Goal: Information Seeking & Learning: Learn about a topic

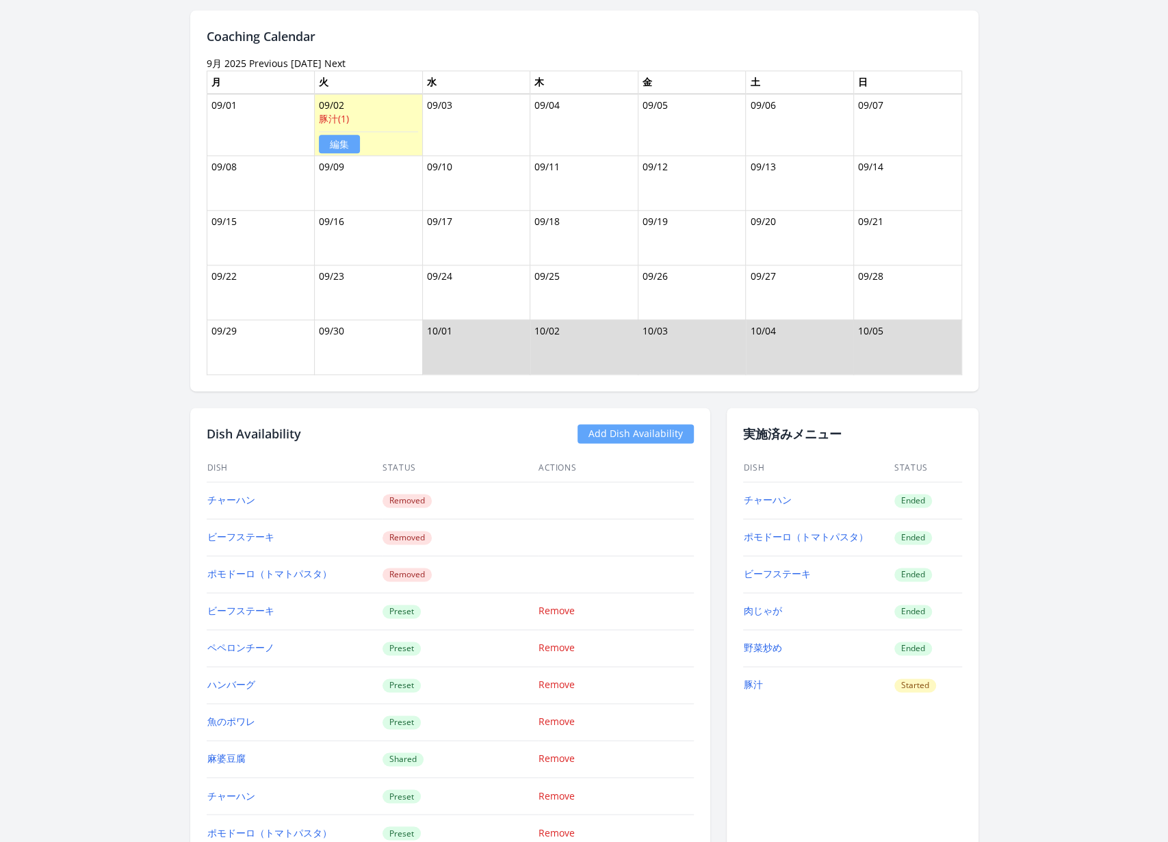
scroll to position [1101, 0]
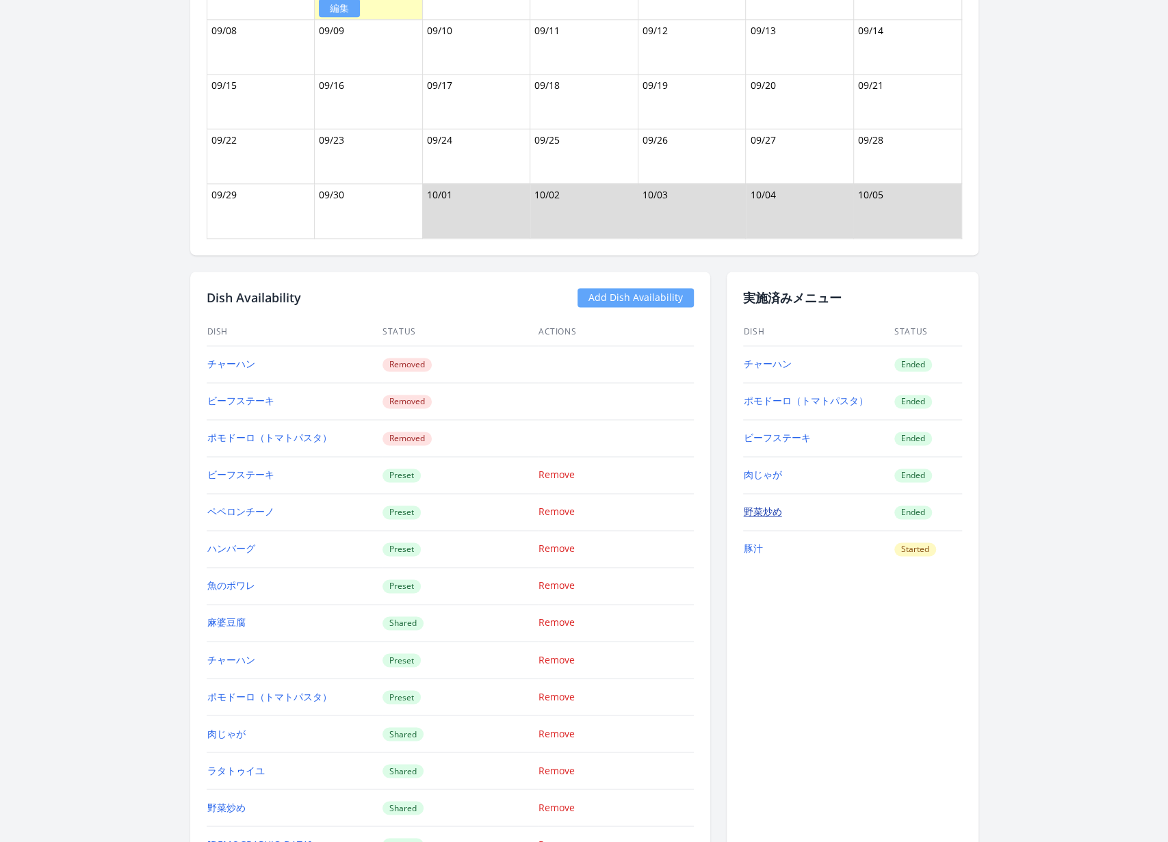
click at [755, 505] on link "野菜炒め" at bounding box center [763, 511] width 38 height 13
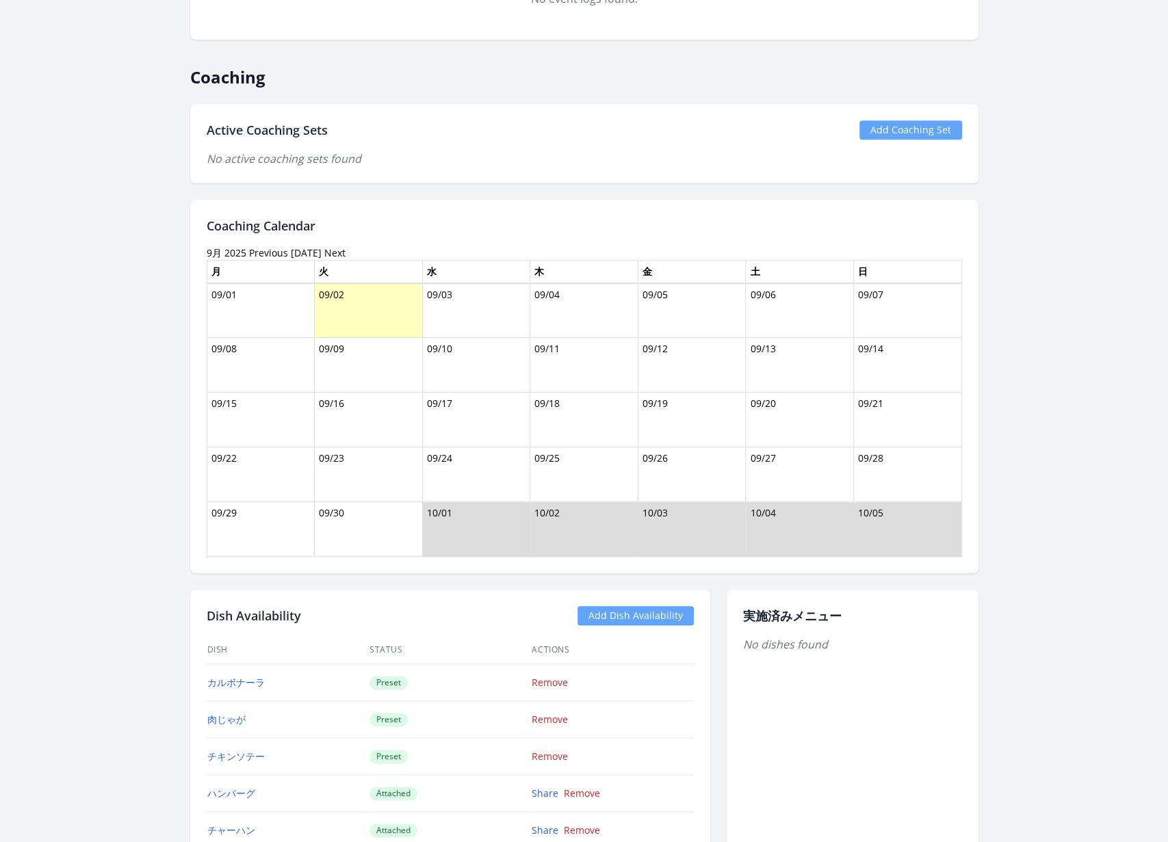
scroll to position [698, 0]
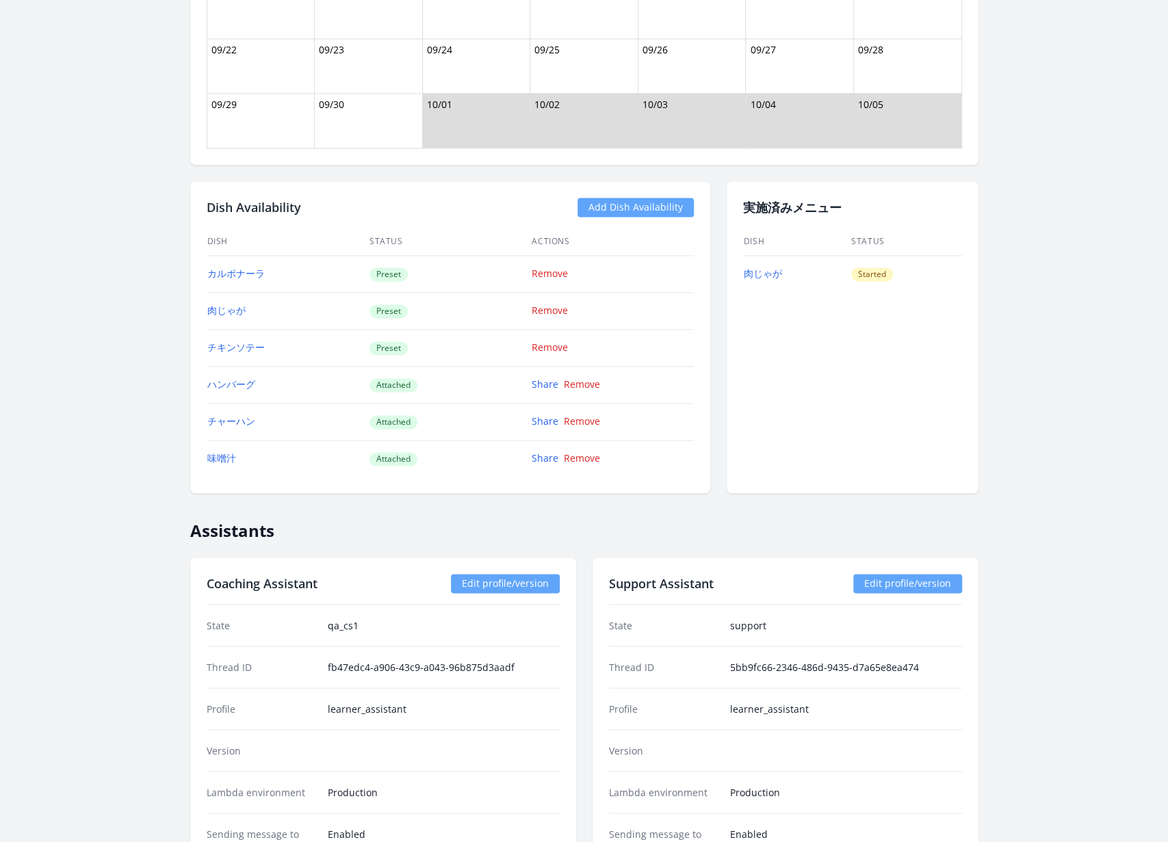
scroll to position [1161, 0]
click at [762, 265] on link "肉じゃが" at bounding box center [763, 271] width 38 height 13
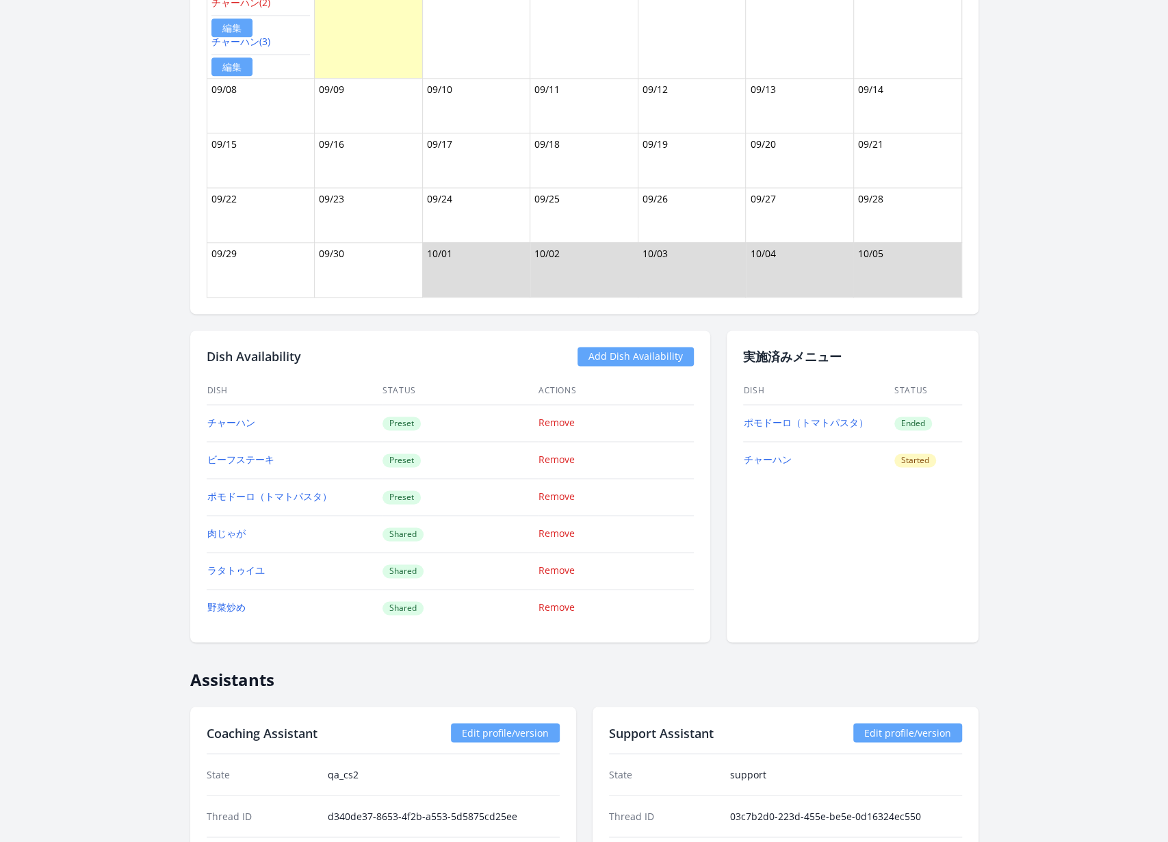
scroll to position [1039, 0]
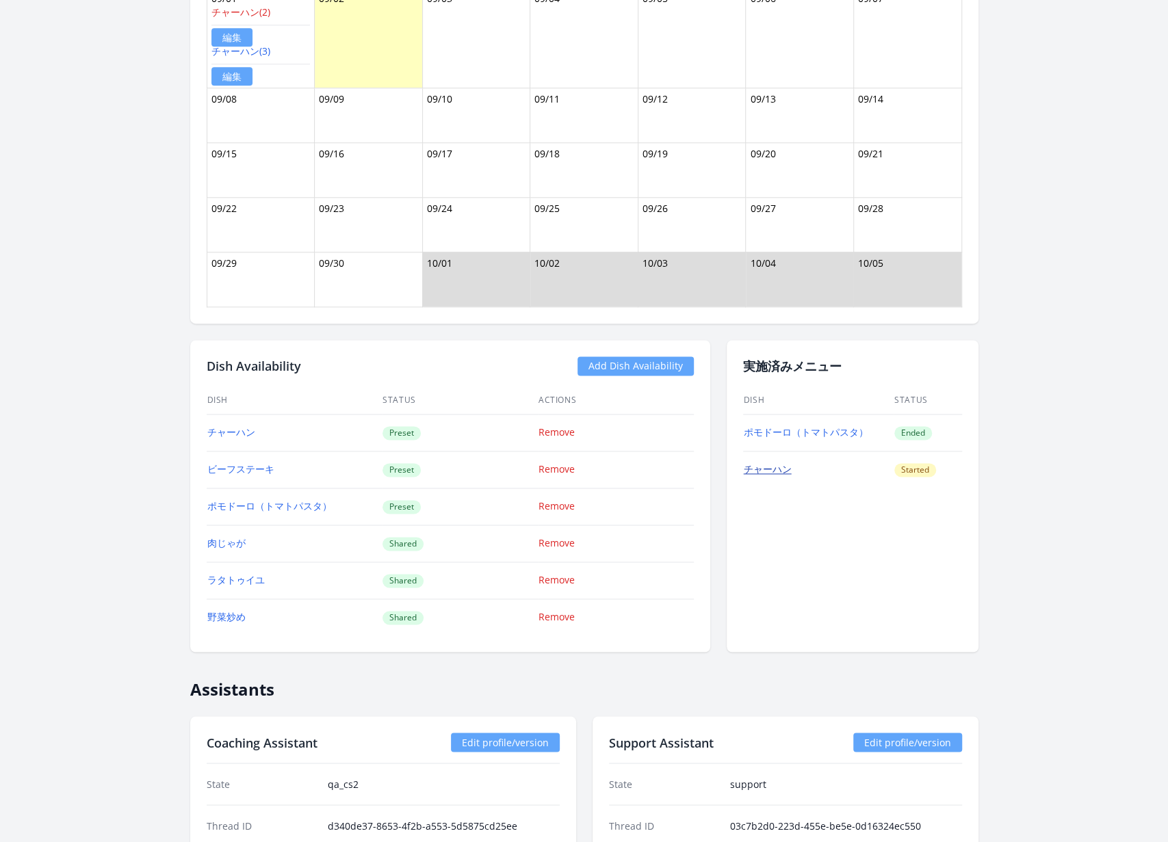
click at [775, 465] on link "チャーハン" at bounding box center [768, 469] width 48 height 13
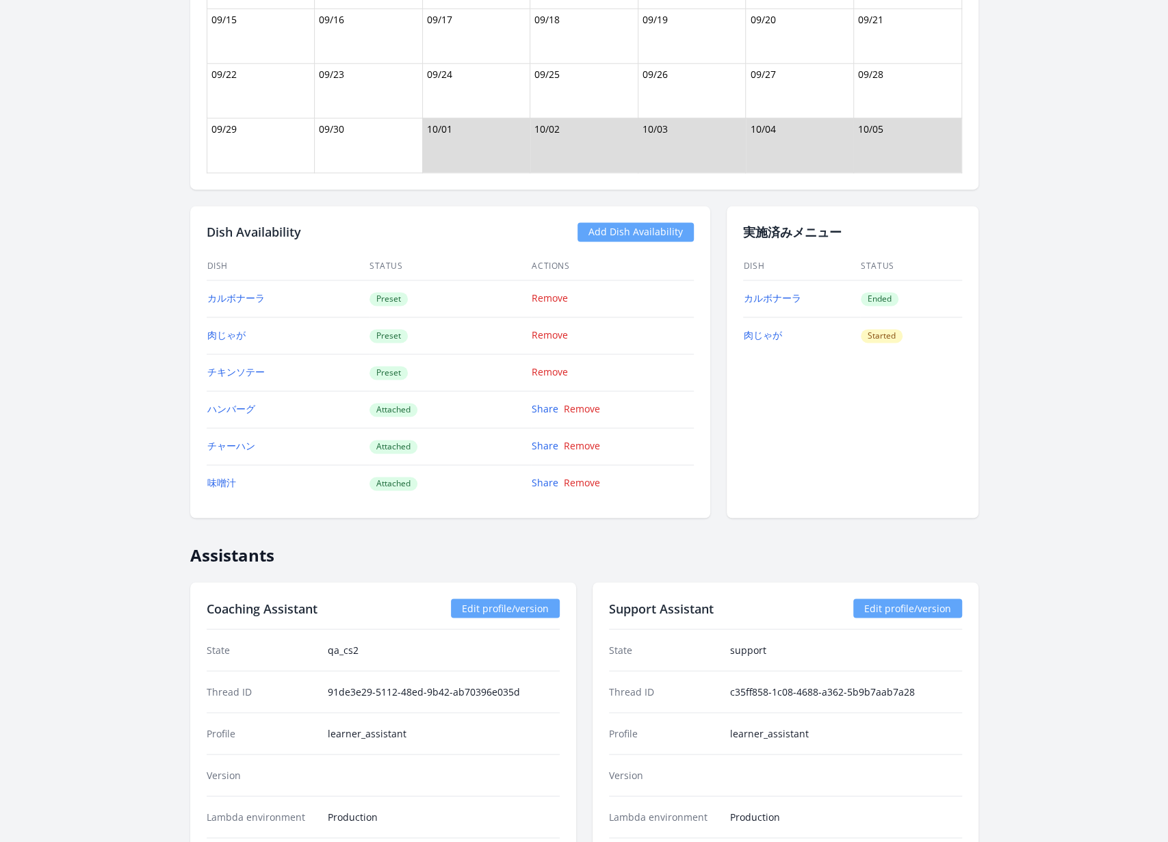
scroll to position [1147, 0]
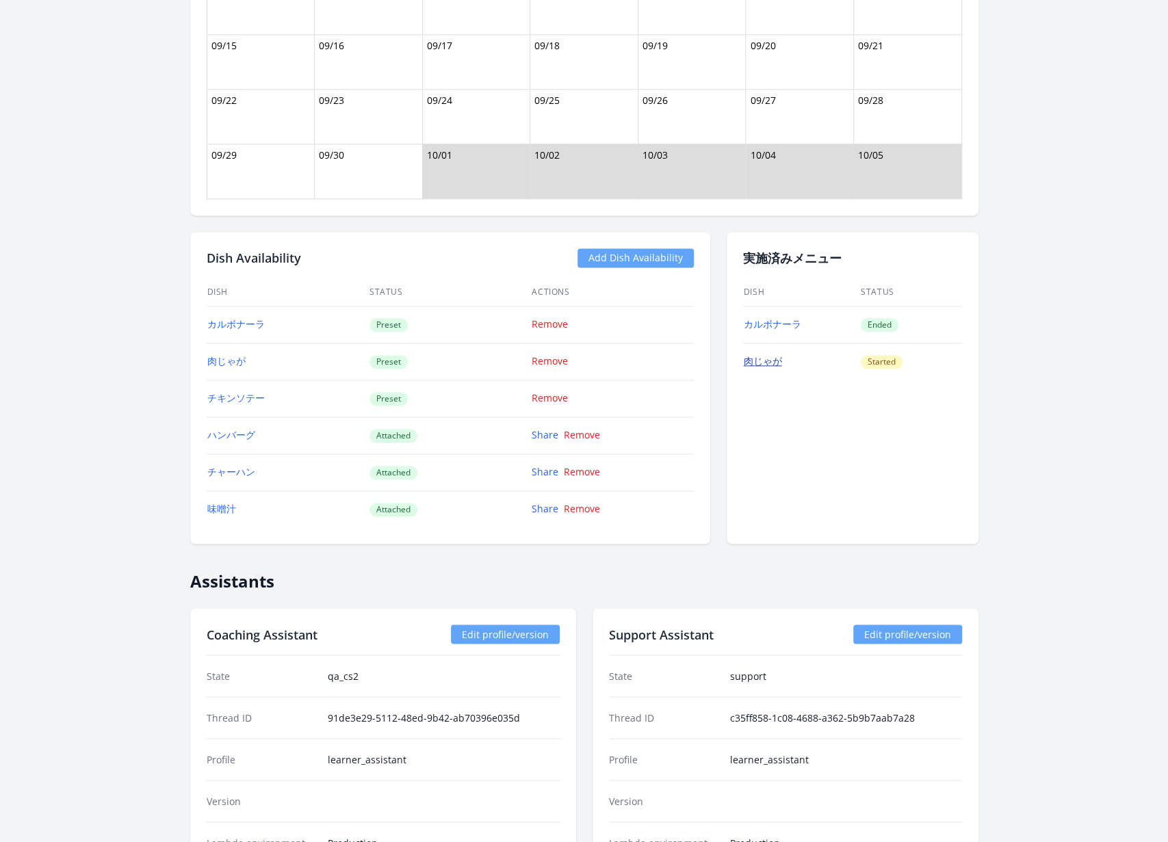
click at [766, 354] on link "肉じゃが" at bounding box center [763, 360] width 38 height 13
click at [977, 357] on div "実施済みメニュー Dish Status カルボナーラ Ended 肉じゃが Started" at bounding box center [853, 388] width 252 height 312
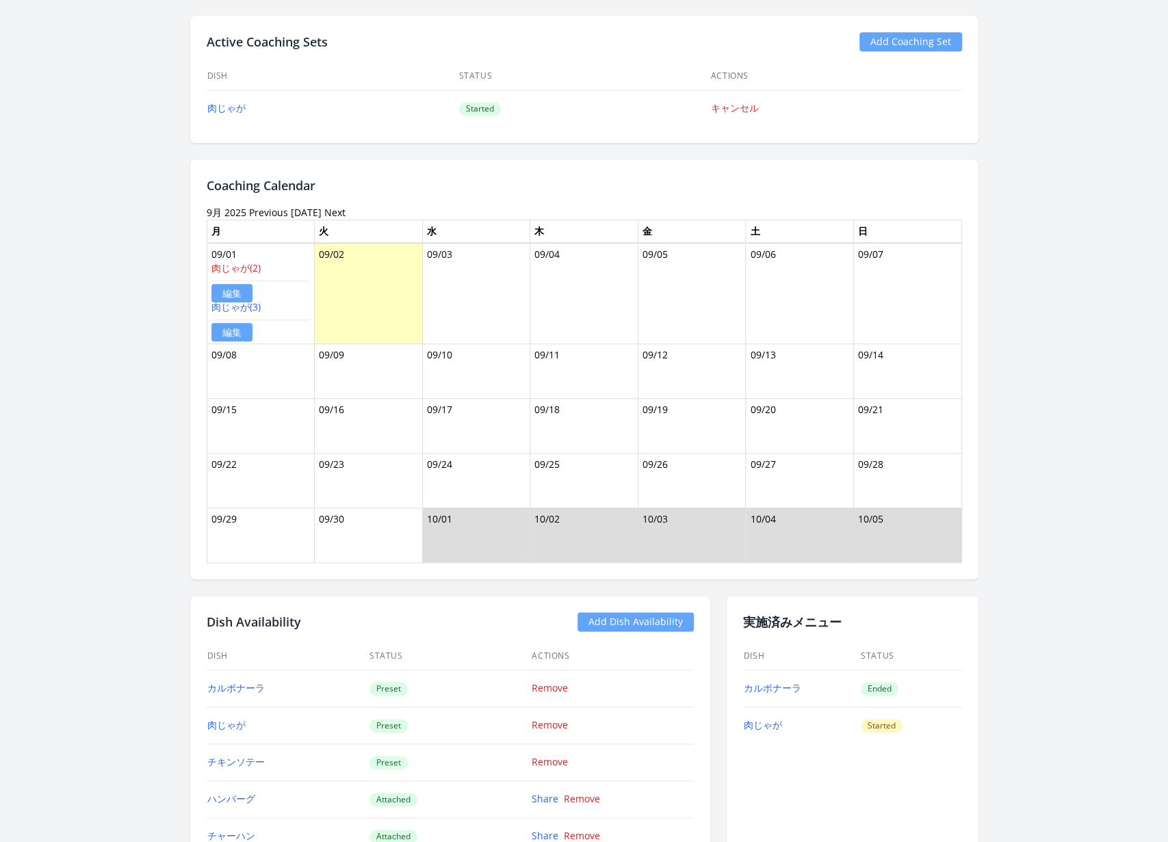
scroll to position [0, 0]
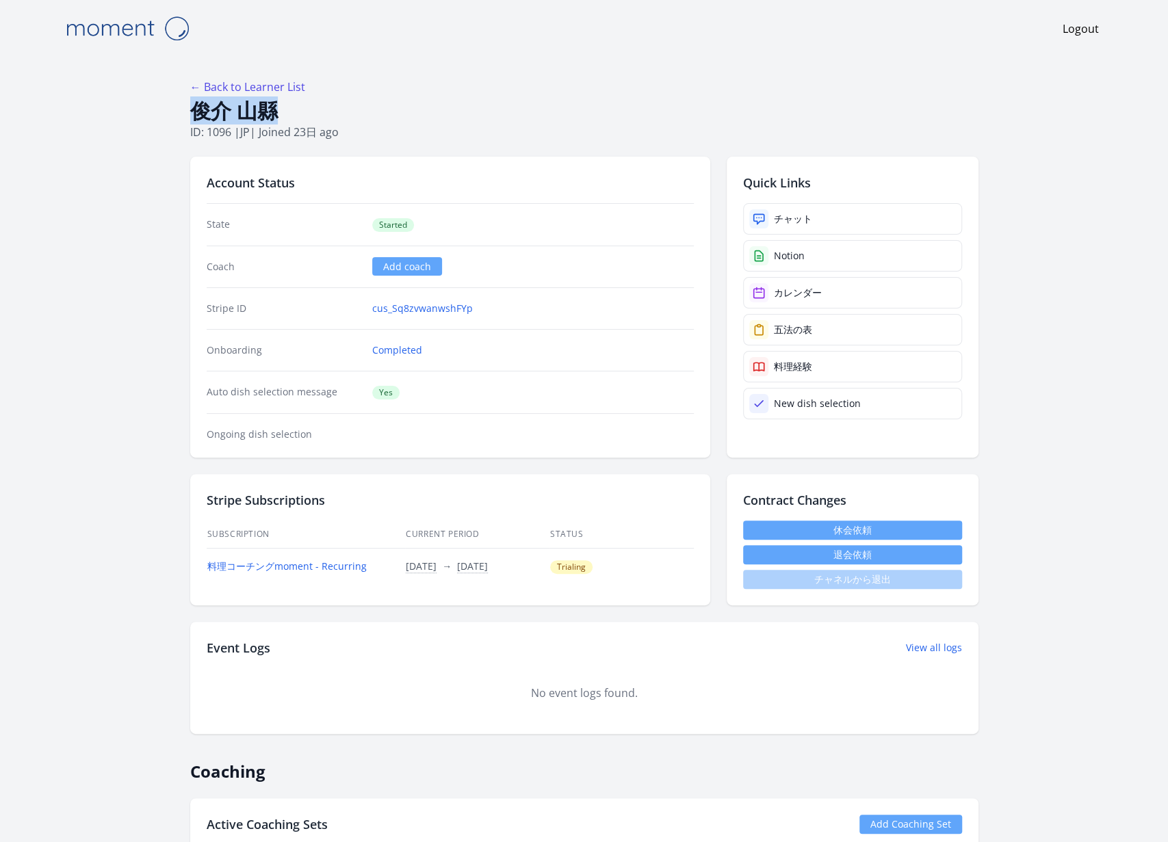
drag, startPoint x: 183, startPoint y: 113, endPoint x: 283, endPoint y: 106, distance: 100.1
copy h1 "俊介 山縣"
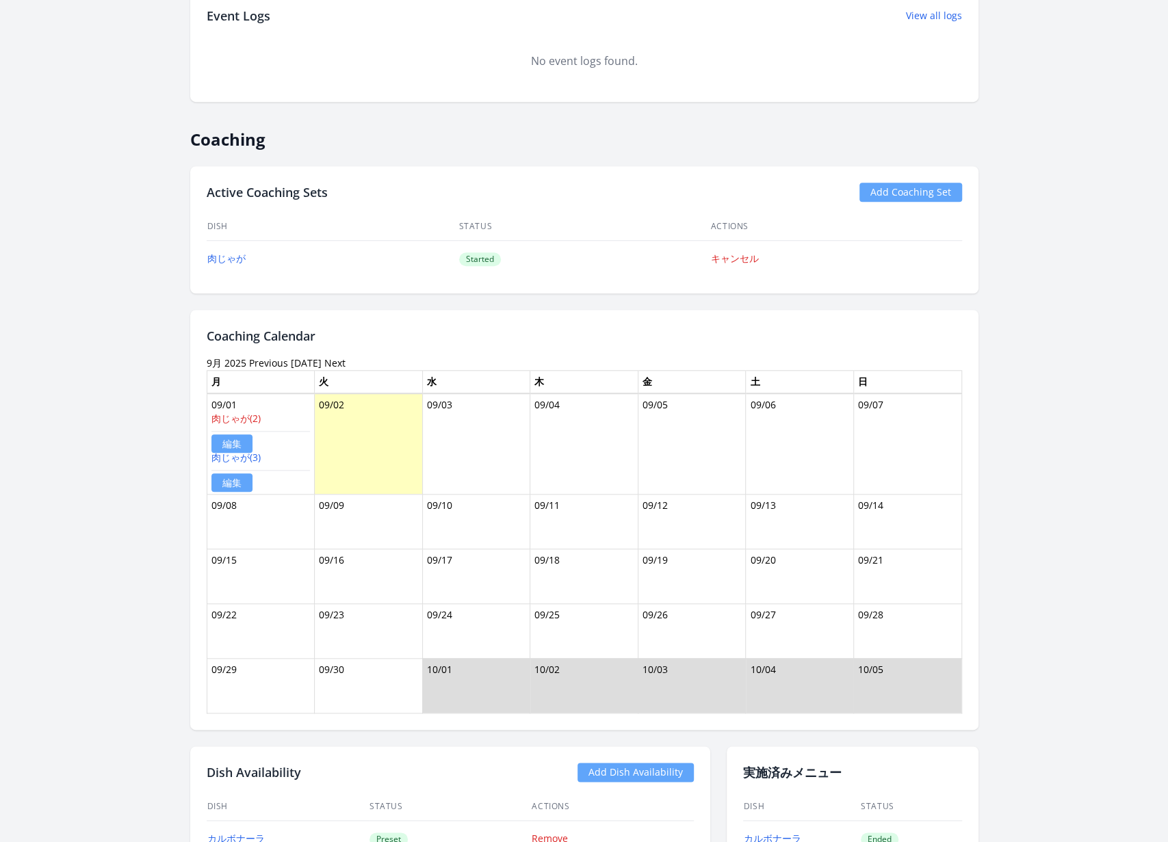
scroll to position [639, 0]
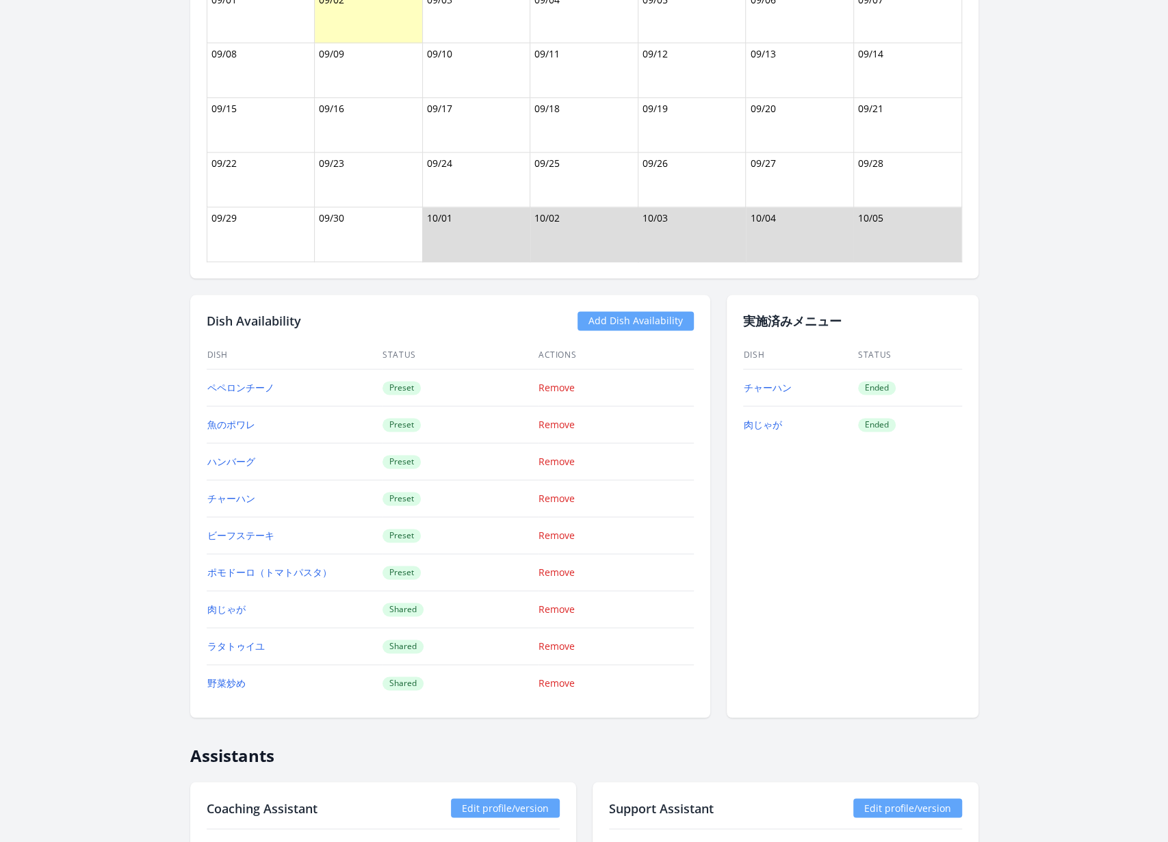
scroll to position [1013, 0]
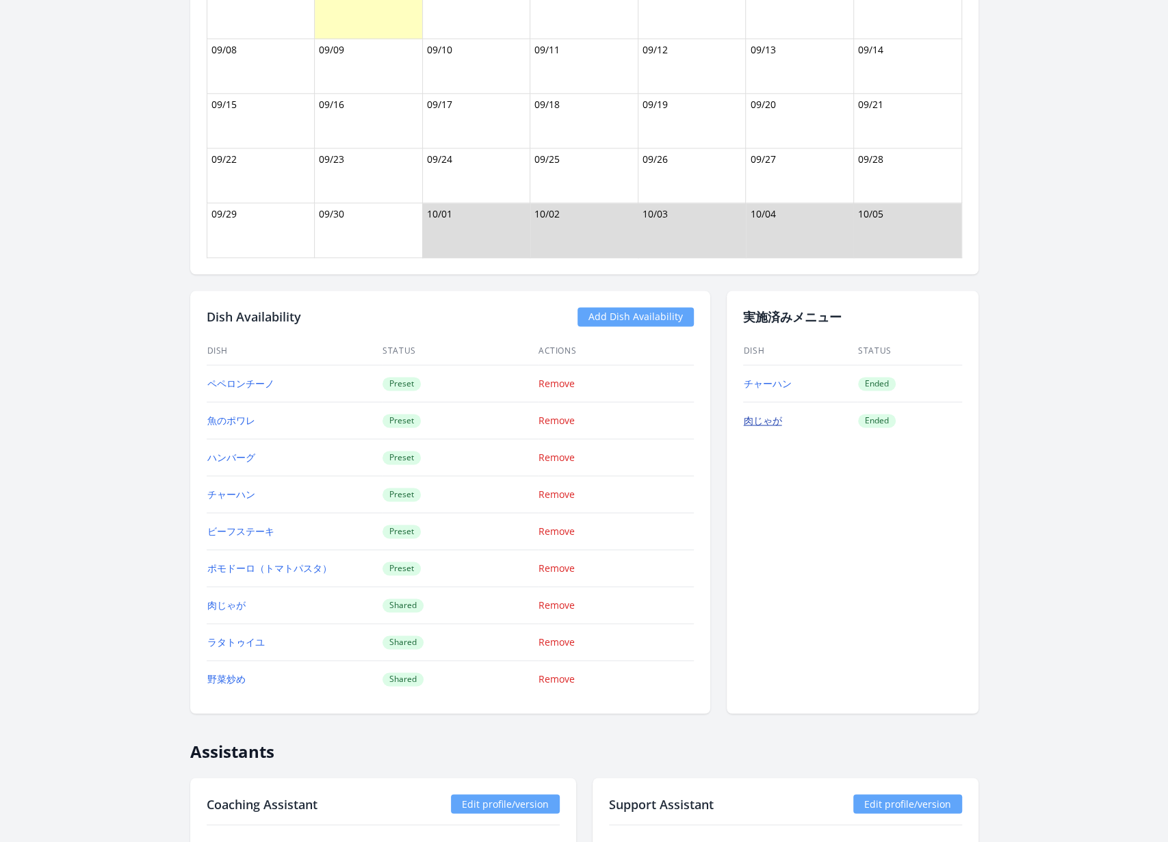
click at [766, 419] on link "肉じゃが" at bounding box center [763, 420] width 38 height 13
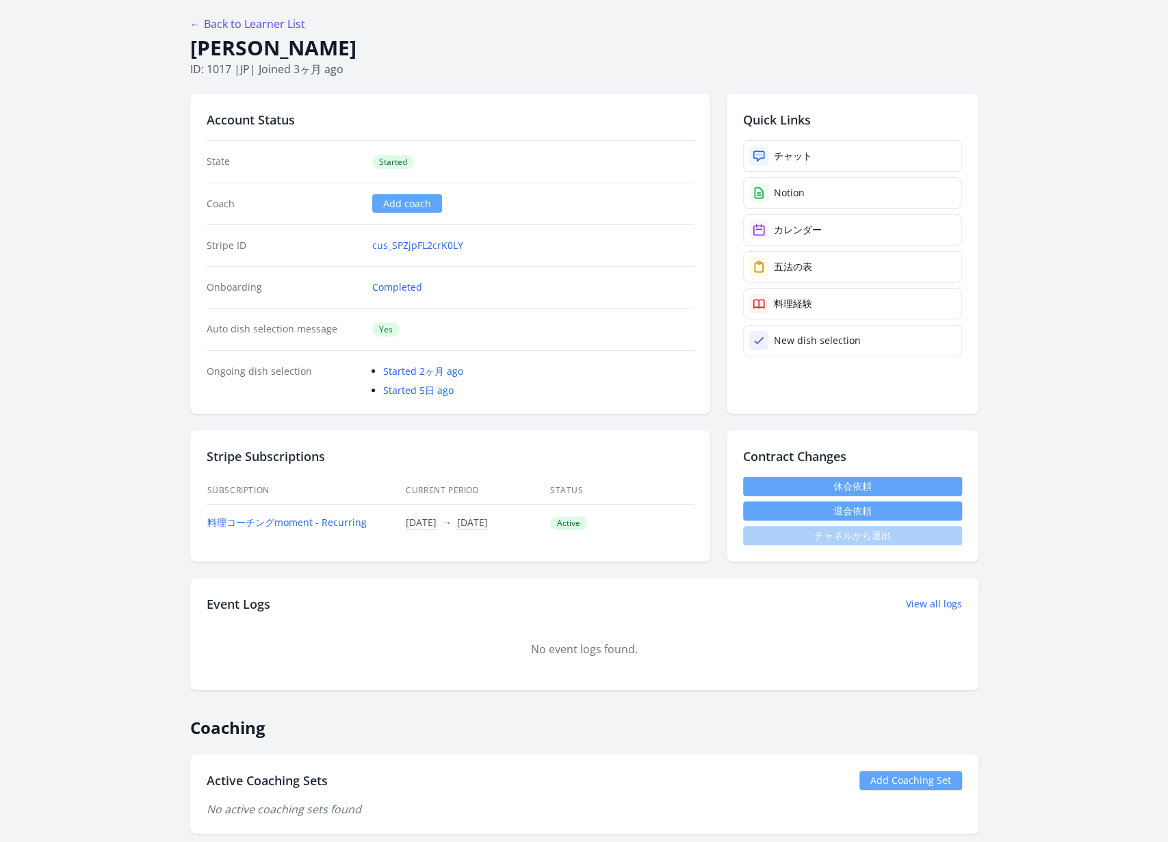
scroll to position [75, 0]
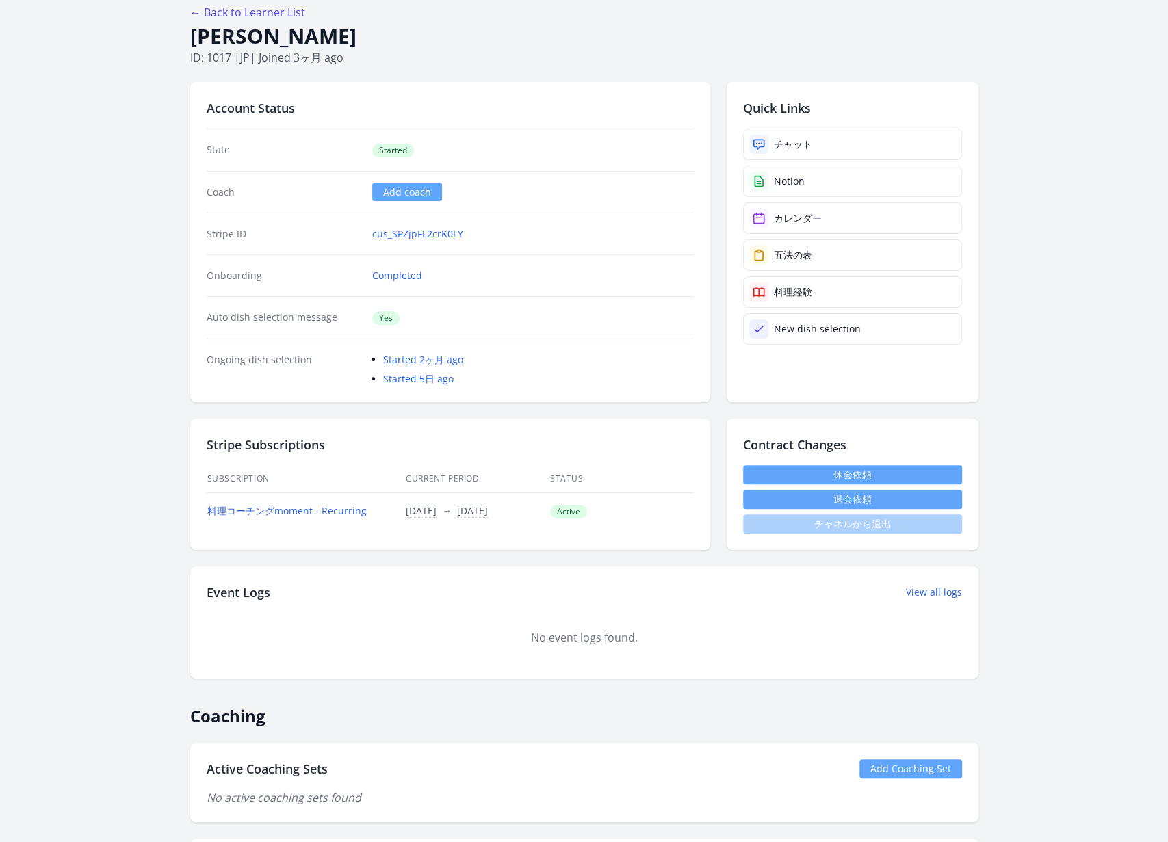
drag, startPoint x: 367, startPoint y: 39, endPoint x: 186, endPoint y: 44, distance: 181.4
copy h1 "Kiyosue Shuichi"
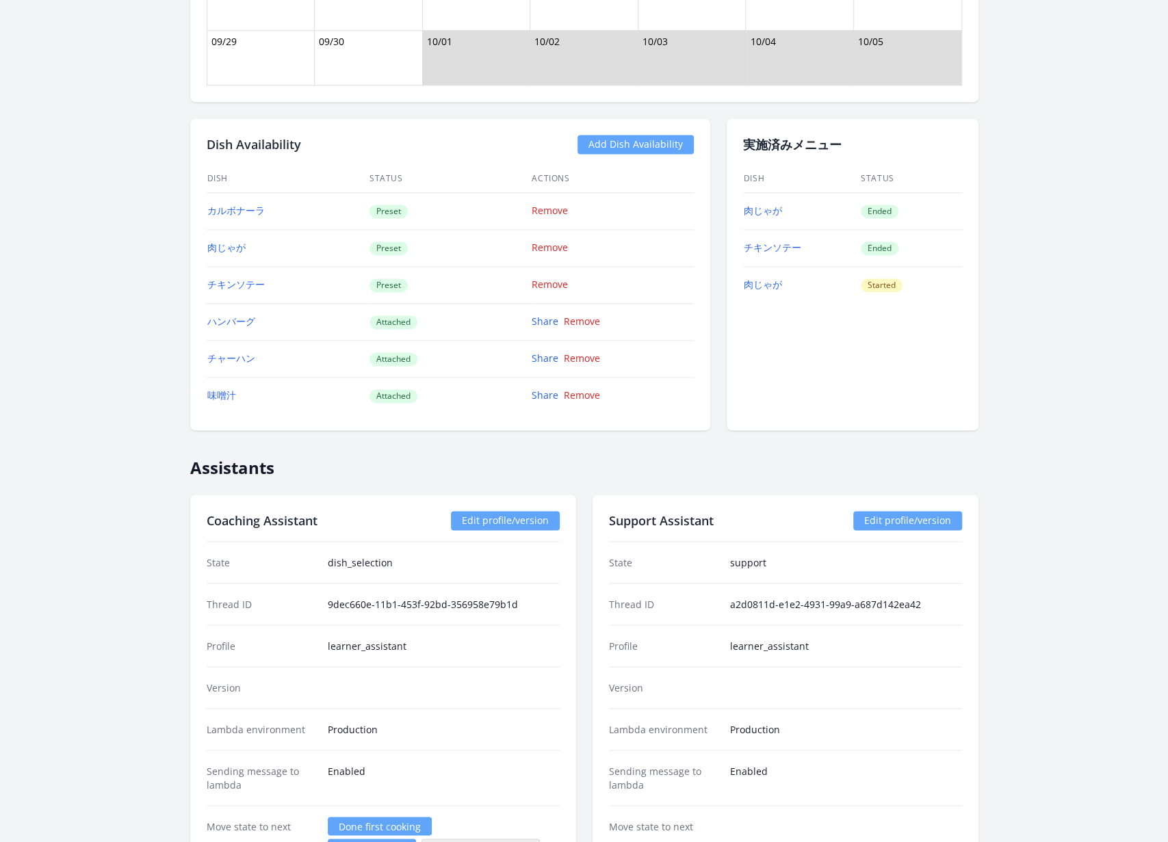
scroll to position [932, 0]
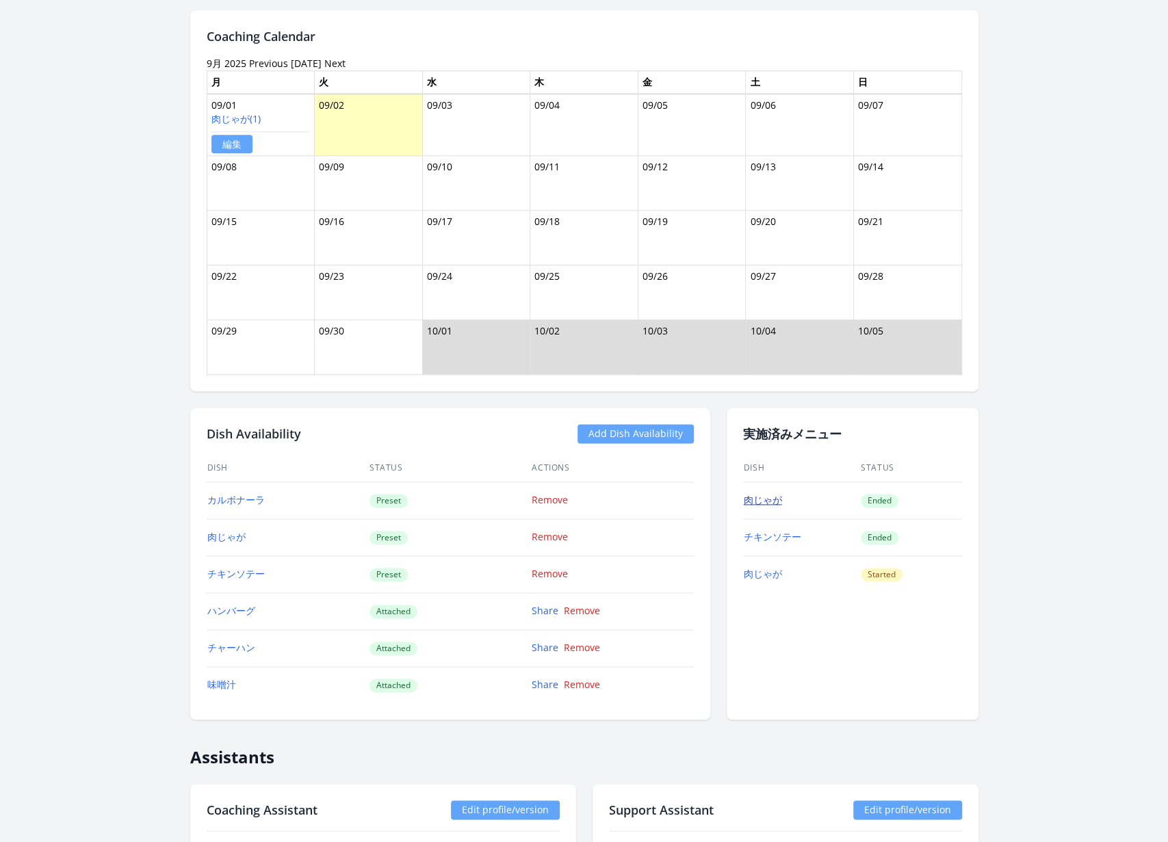
click at [763, 498] on link "肉じゃが" at bounding box center [763, 499] width 38 height 13
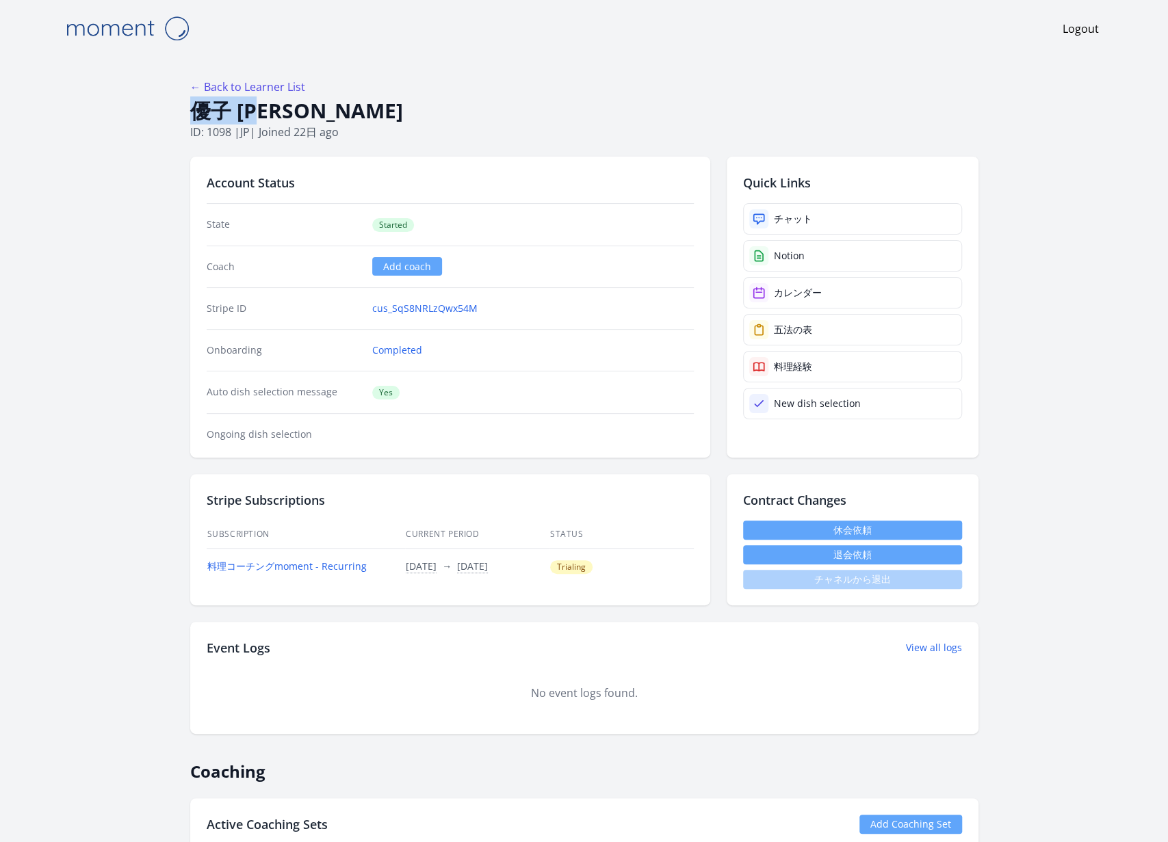
drag, startPoint x: 282, startPoint y: 107, endPoint x: 189, endPoint y: 105, distance: 93.1
copy h1 "優子 辻野"
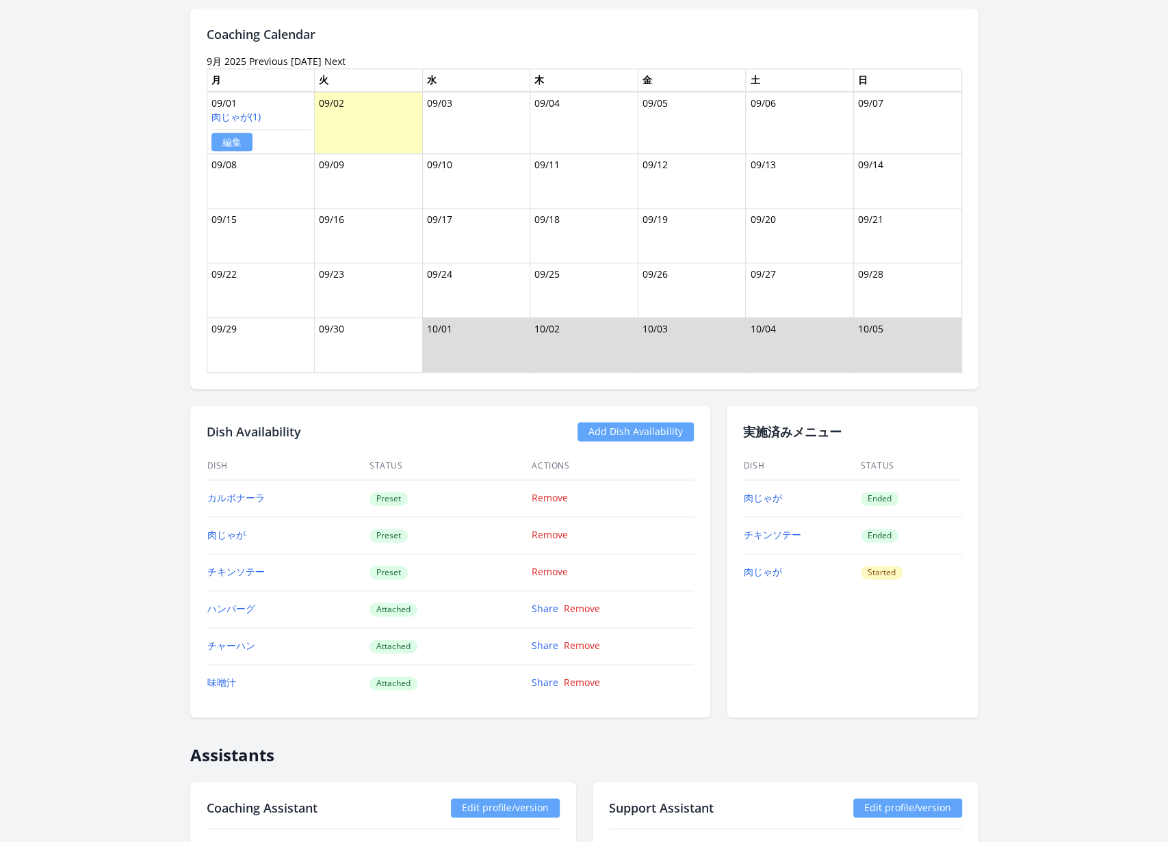
scroll to position [946, 0]
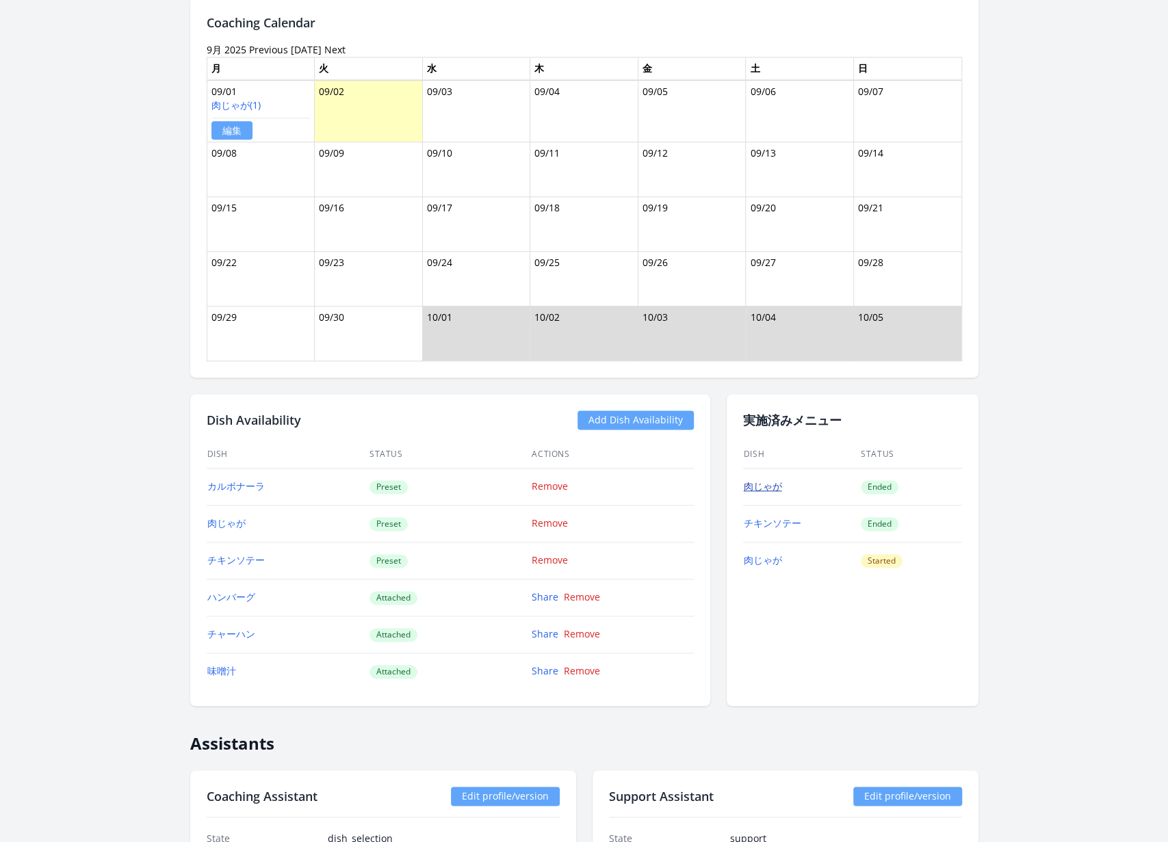
click at [773, 480] on link "肉じゃが" at bounding box center [763, 486] width 38 height 13
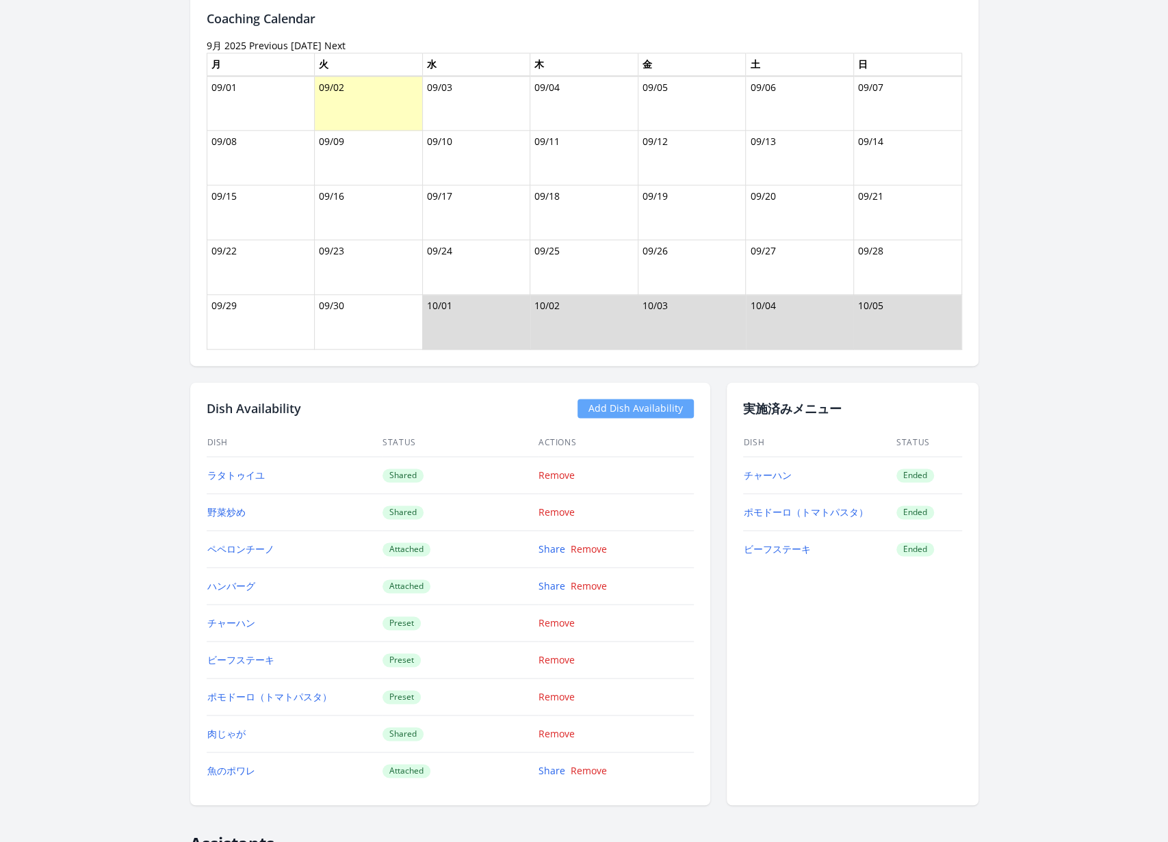
scroll to position [1007, 0]
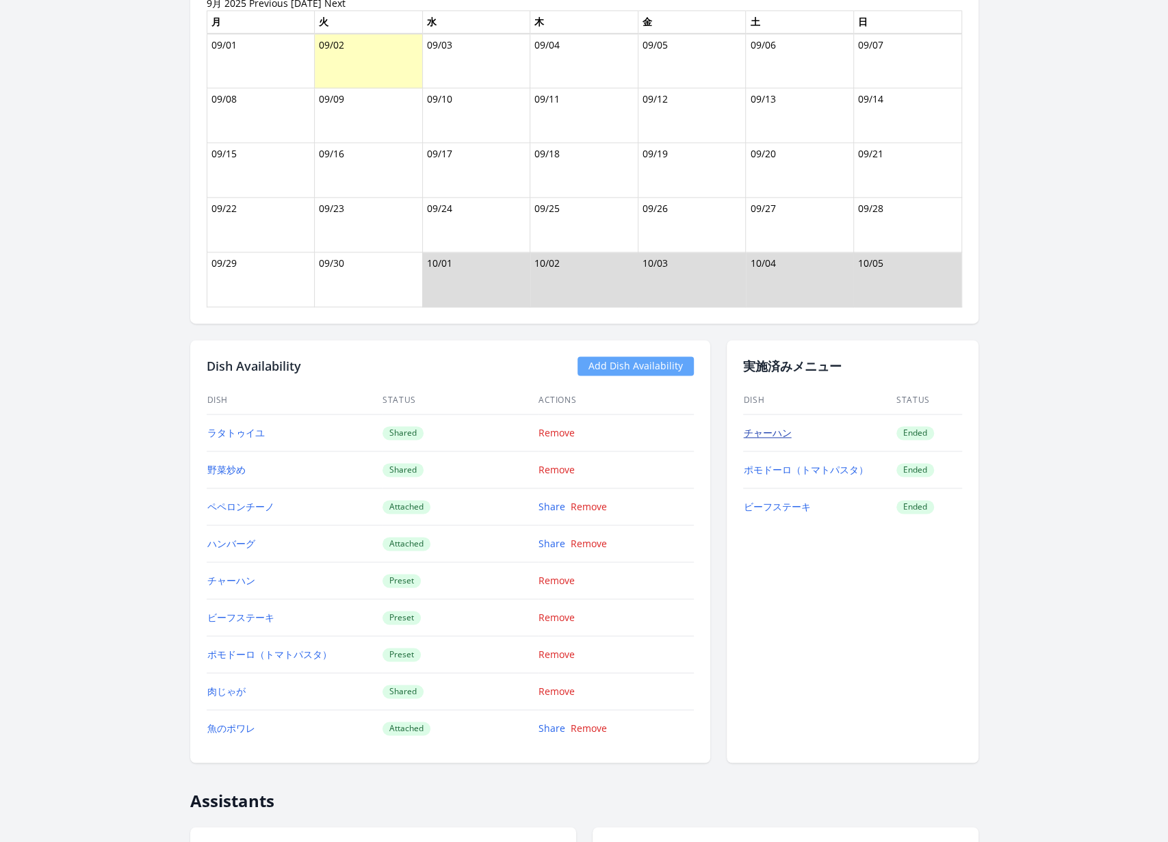
click at [769, 428] on link "チャーハン" at bounding box center [768, 432] width 48 height 13
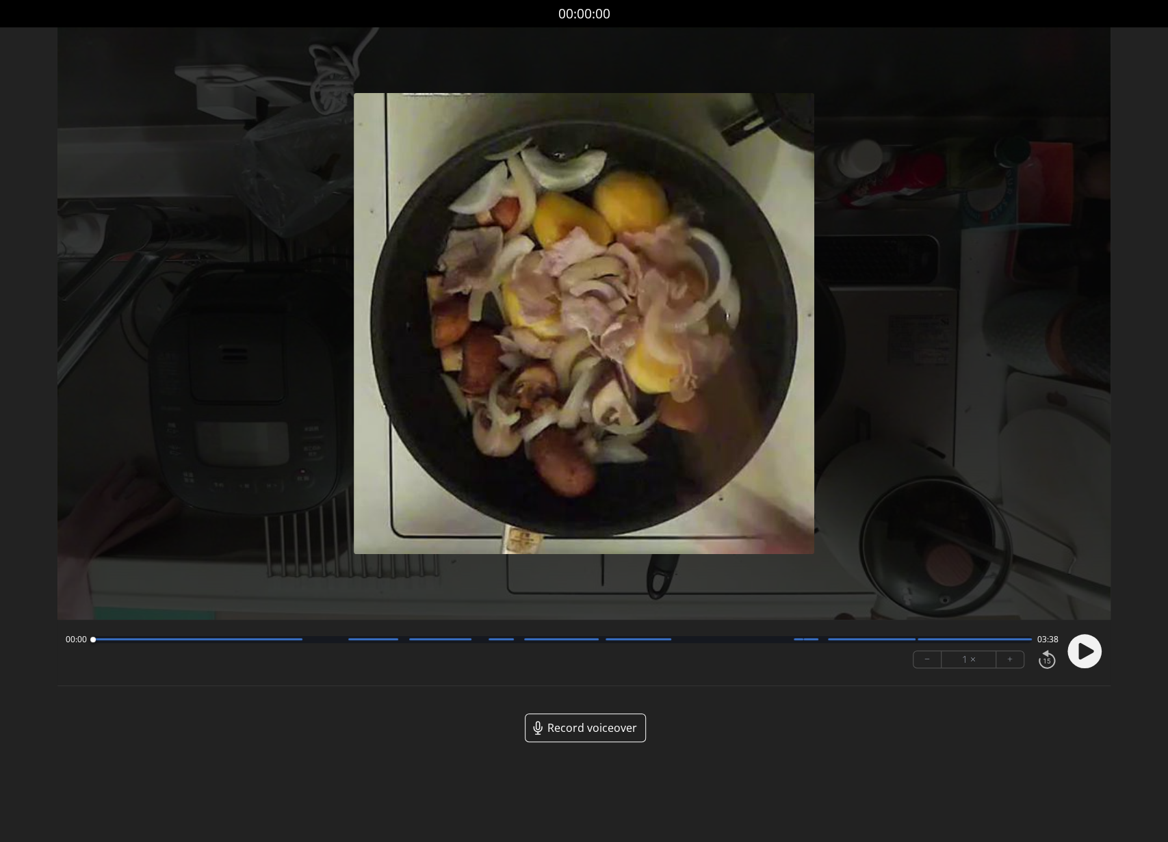
click at [569, 722] on span "Record voiceover" at bounding box center [592, 728] width 90 height 16
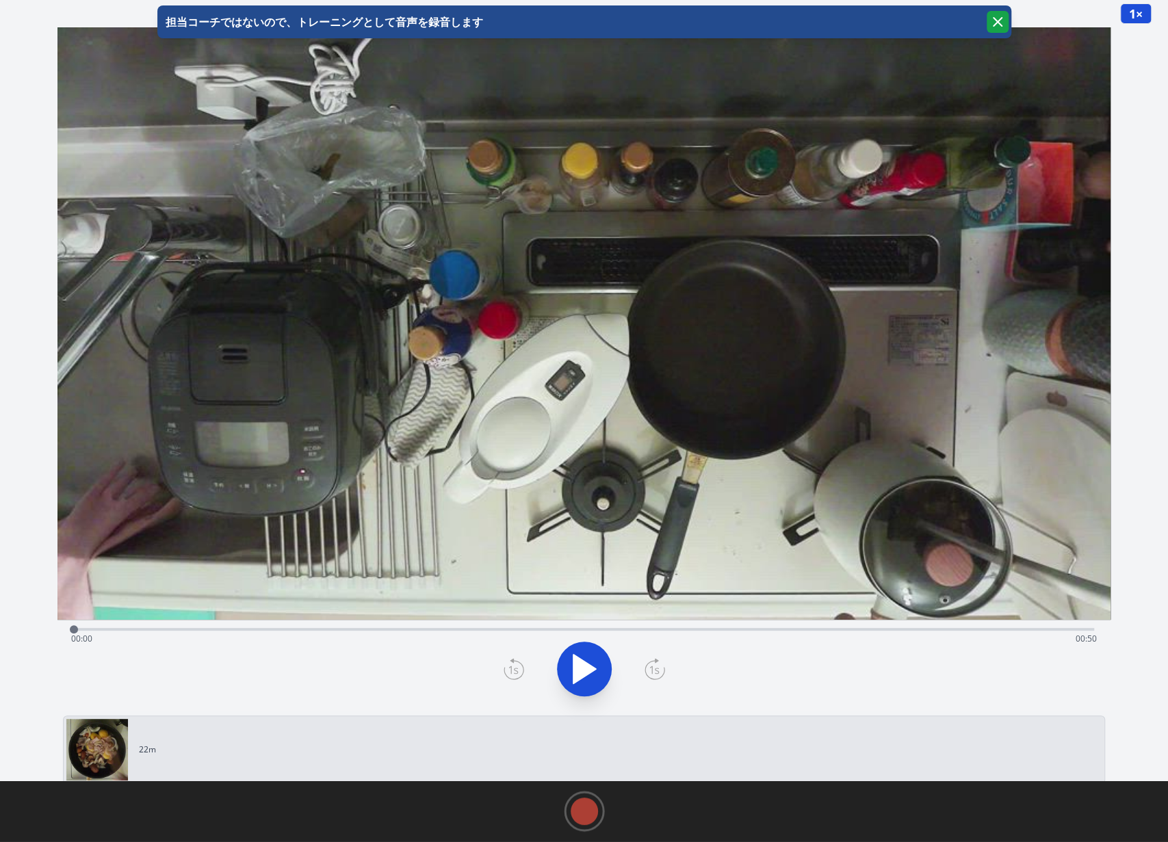
click at [997, 21] on icon "button" at bounding box center [997, 22] width 16 height 16
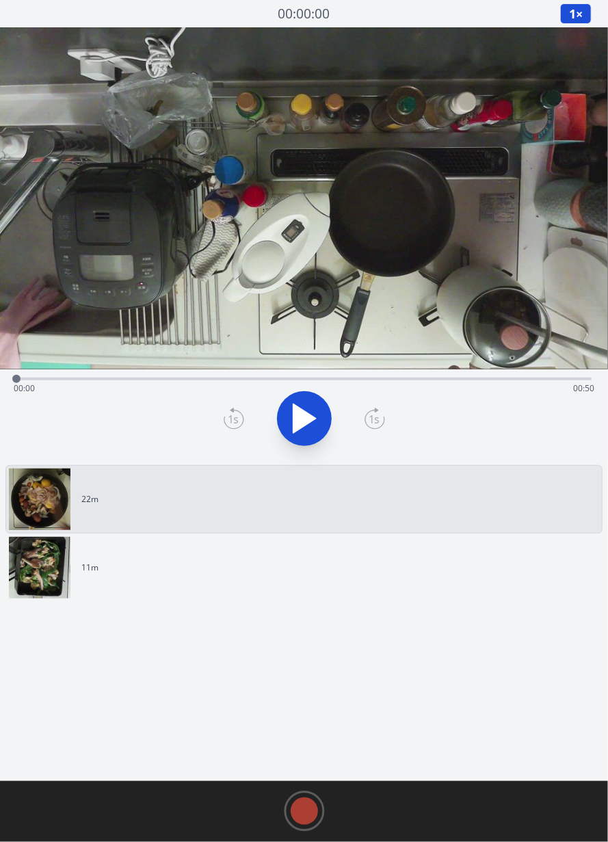
click at [301, 420] on icon at bounding box center [305, 418] width 23 height 29
click at [301, 420] on icon at bounding box center [304, 419] width 38 height 38
click at [35, 377] on div at bounding box center [33, 379] width 8 height 8
drag, startPoint x: 31, startPoint y: 381, endPoint x: 586, endPoint y: 380, distance: 554.9
click at [586, 380] on div at bounding box center [586, 379] width 8 height 8
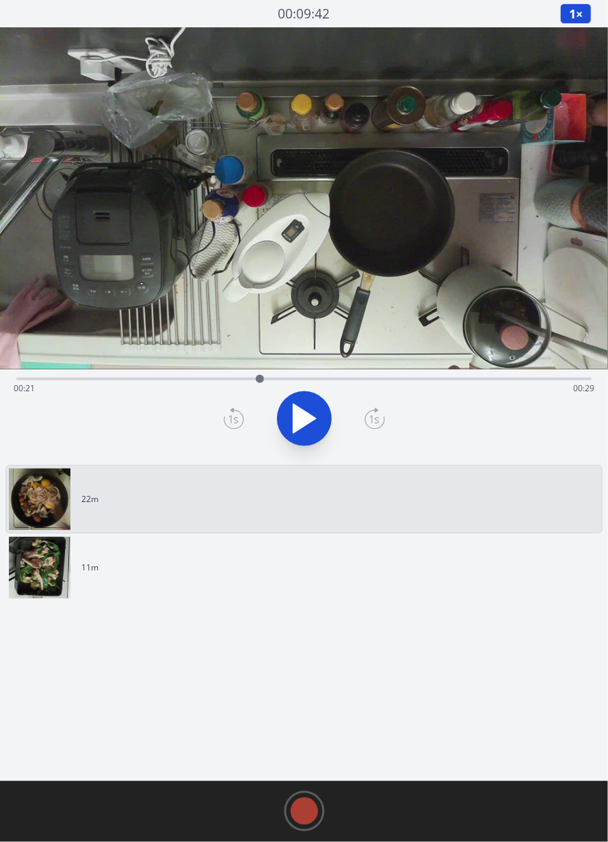
drag, startPoint x: 586, startPoint y: 381, endPoint x: 260, endPoint y: 376, distance: 326.4
click at [260, 376] on div at bounding box center [260, 379] width 8 height 8
drag, startPoint x: 261, startPoint y: 380, endPoint x: 270, endPoint y: 380, distance: 8.9
click at [270, 380] on div at bounding box center [270, 379] width 8 height 8
click at [265, 383] on div at bounding box center [265, 379] width 8 height 8
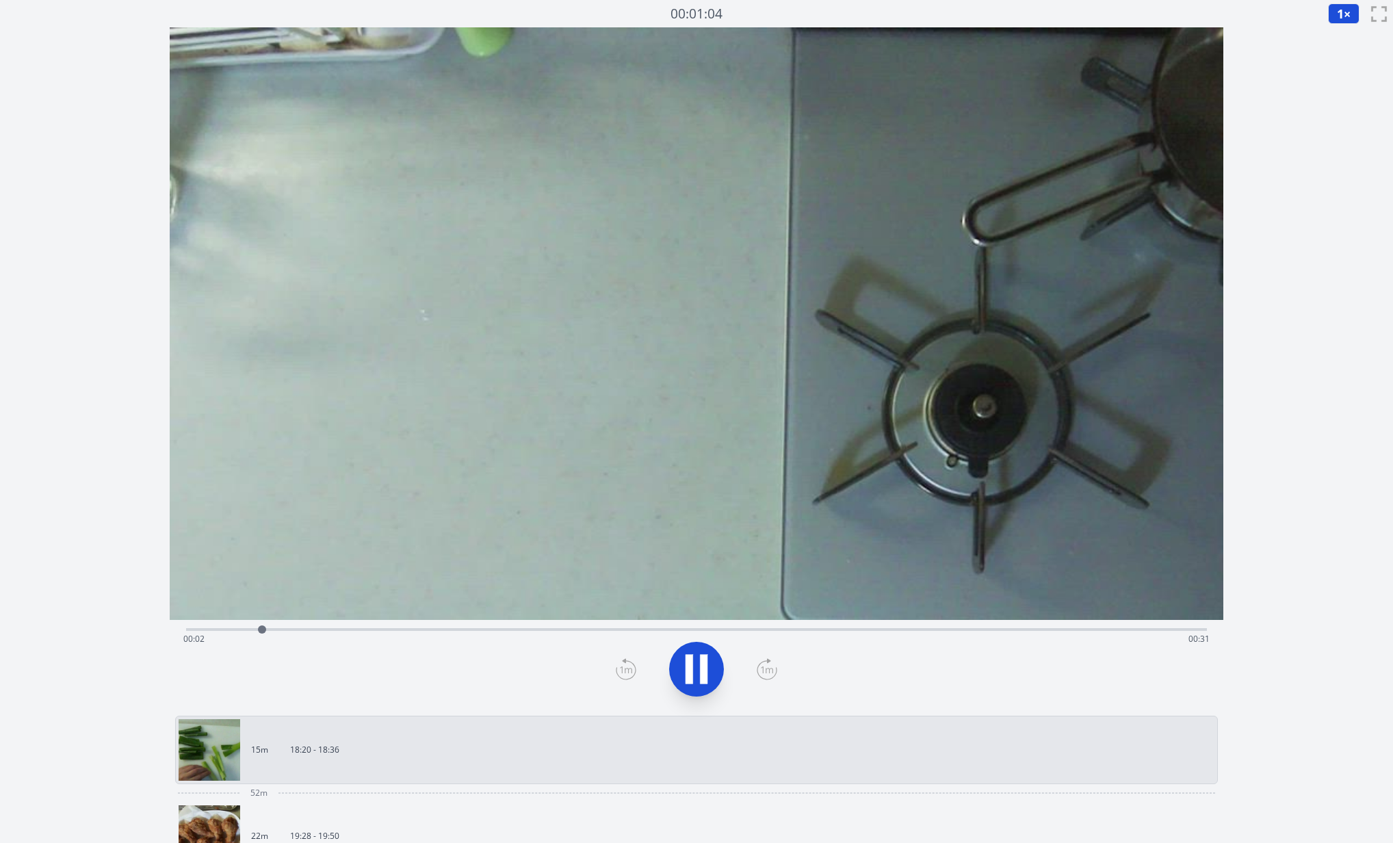
click at [703, 670] on icon at bounding box center [704, 669] width 8 height 29
drag, startPoint x: 267, startPoint y: 628, endPoint x: 813, endPoint y: 630, distance: 546.0
click at [813, 630] on div at bounding box center [813, 629] width 8 height 8
